Goal: Find specific page/section: Find specific page/section

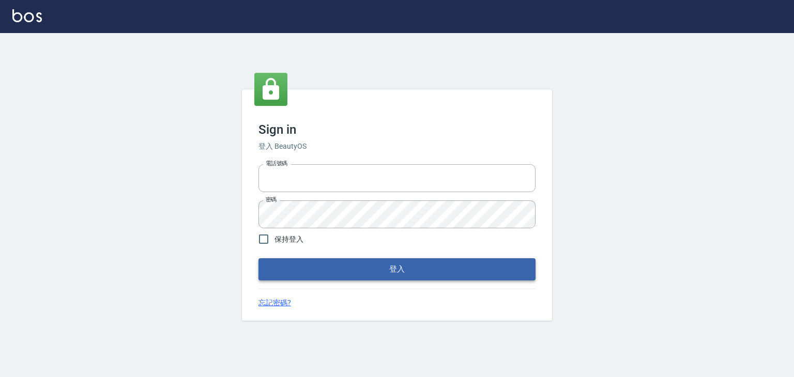
type input "6430581"
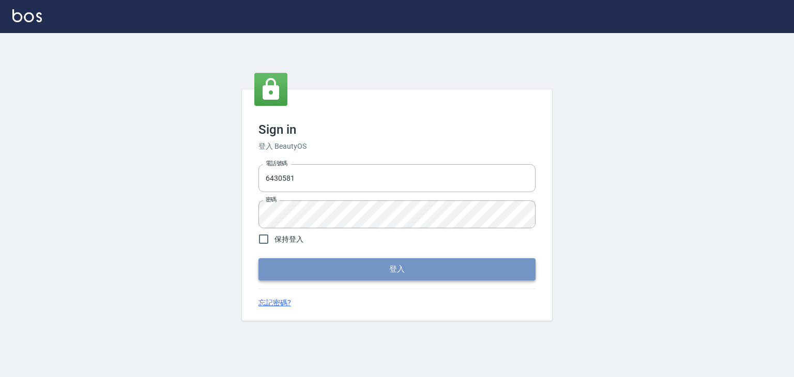
click at [297, 261] on button "登入" at bounding box center [396, 269] width 277 height 22
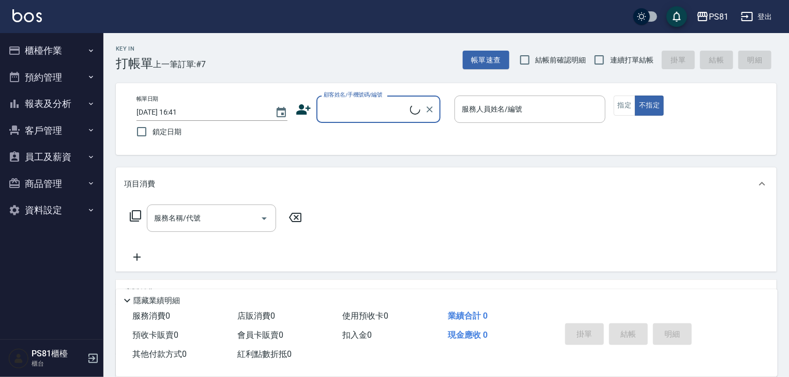
drag, startPoint x: 54, startPoint y: 52, endPoint x: 66, endPoint y: 59, distance: 14.4
click at [54, 52] on button "櫃檯作業" at bounding box center [51, 50] width 95 height 27
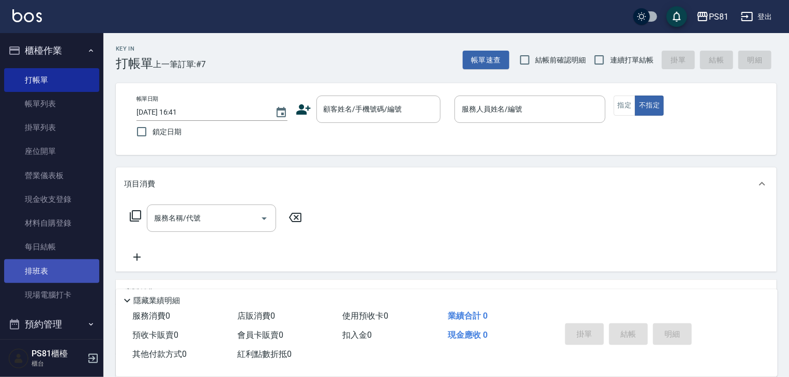
click at [63, 278] on link "排班表" at bounding box center [51, 271] width 95 height 24
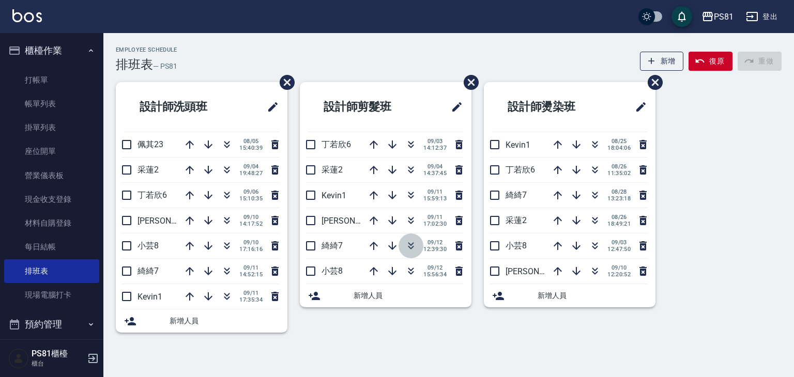
click at [407, 245] on icon "button" at bounding box center [411, 246] width 12 height 12
click at [360, 51] on div "Employee Schedule 排班表 — PS81 新增 復原 重做" at bounding box center [449, 59] width 666 height 25
drag, startPoint x: 792, startPoint y: 157, endPoint x: 780, endPoint y: 206, distance: 50.1
click at [780, 206] on div "Employee Schedule 排班表 — PS81 新增 復原 重做 設計師洗頭班 佩其23 08/05 15:40:39 采蓮2 09/04 19:4…" at bounding box center [448, 196] width 691 height 299
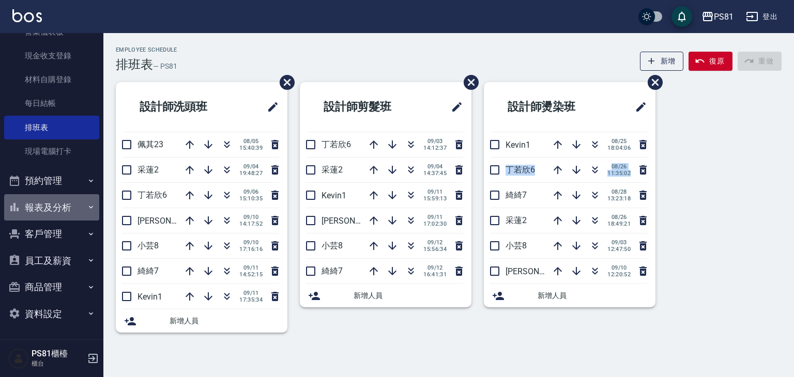
click at [68, 210] on button "報表及分析" at bounding box center [51, 207] width 95 height 27
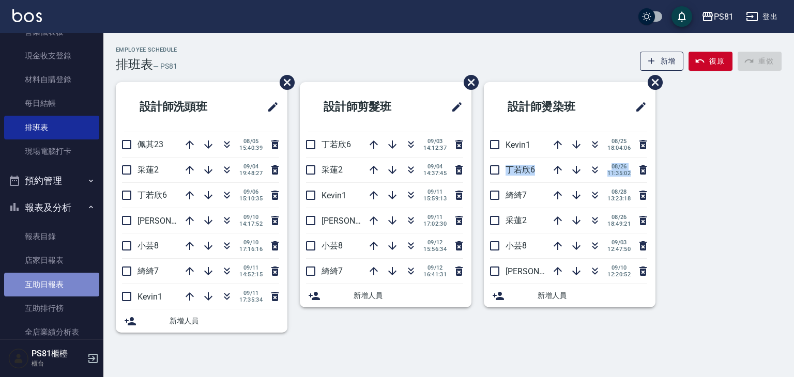
click at [58, 286] on link "互助日報表" at bounding box center [51, 285] width 95 height 24
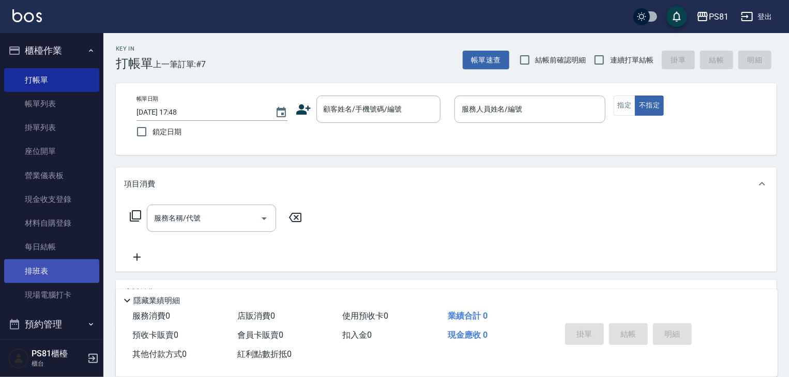
click at [64, 272] on link "排班表" at bounding box center [51, 271] width 95 height 24
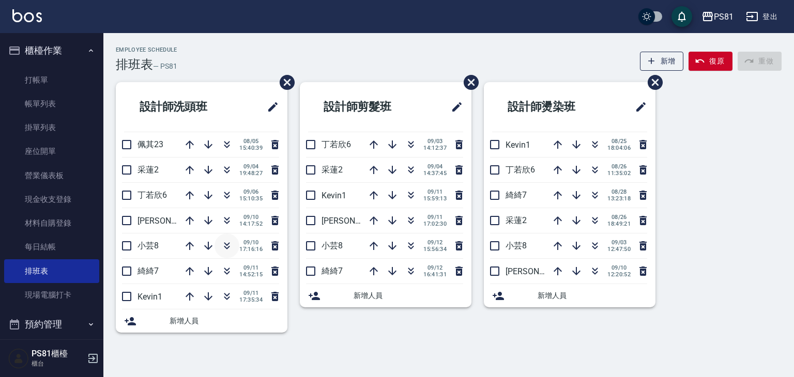
click at [224, 244] on icon "button" at bounding box center [227, 246] width 12 height 12
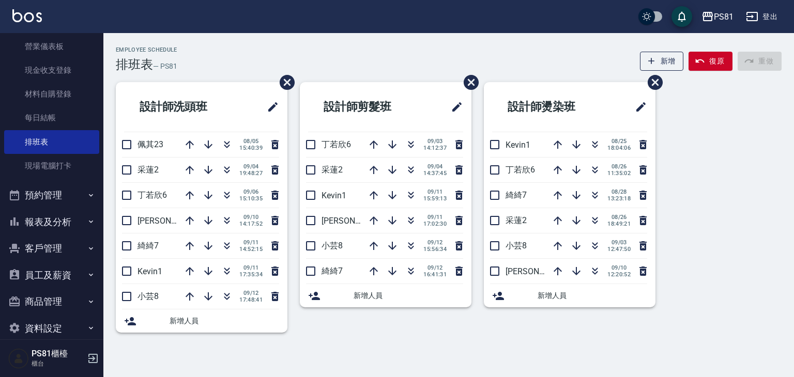
scroll to position [144, 0]
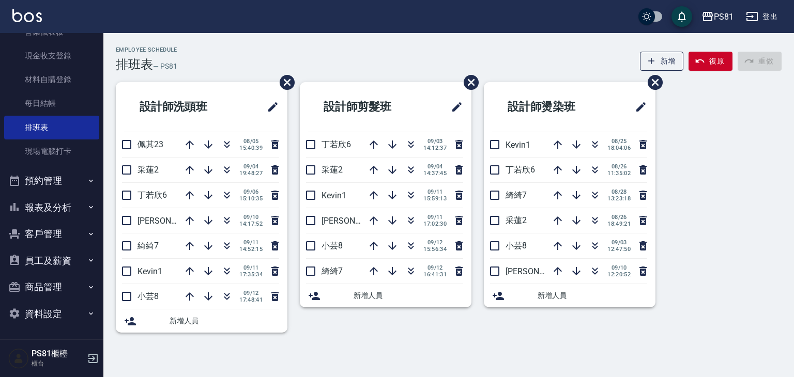
click at [62, 219] on button "報表及分析" at bounding box center [51, 207] width 95 height 27
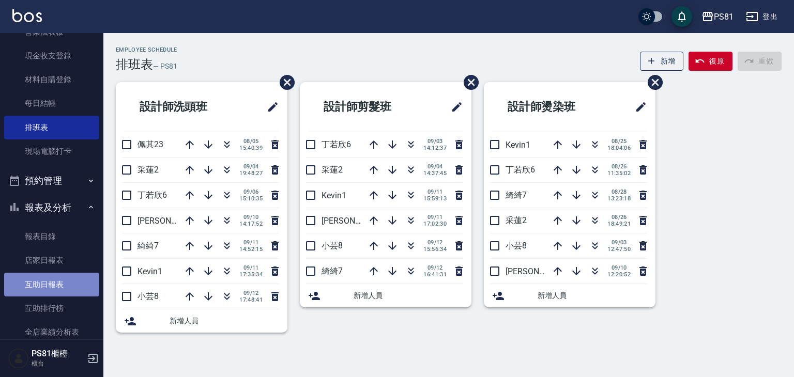
click at [55, 284] on link "互助日報表" at bounding box center [51, 285] width 95 height 24
